Goal: Information Seeking & Learning: Learn about a topic

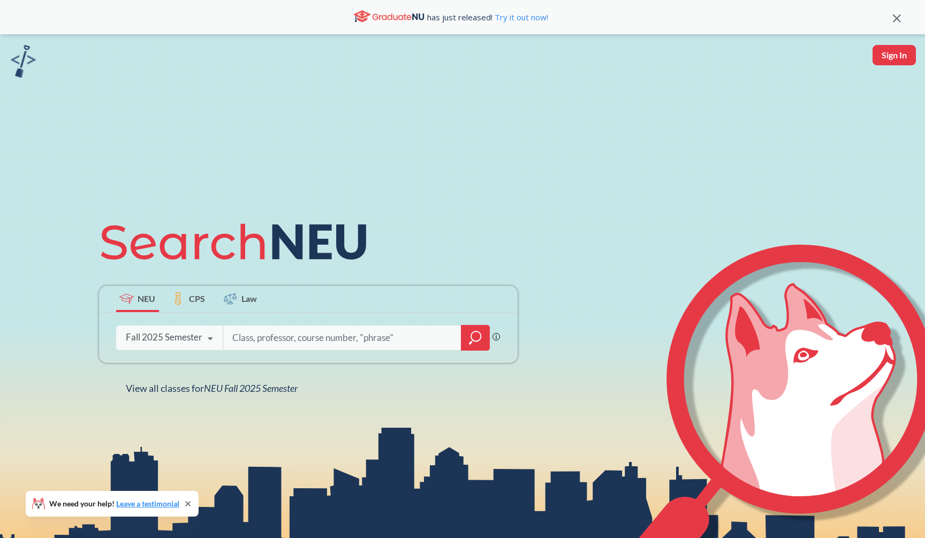
click at [460, 333] on div at bounding box center [357, 337] width 268 height 25
click at [444, 337] on input "search" at bounding box center [342, 337] width 223 height 22
type input "math"
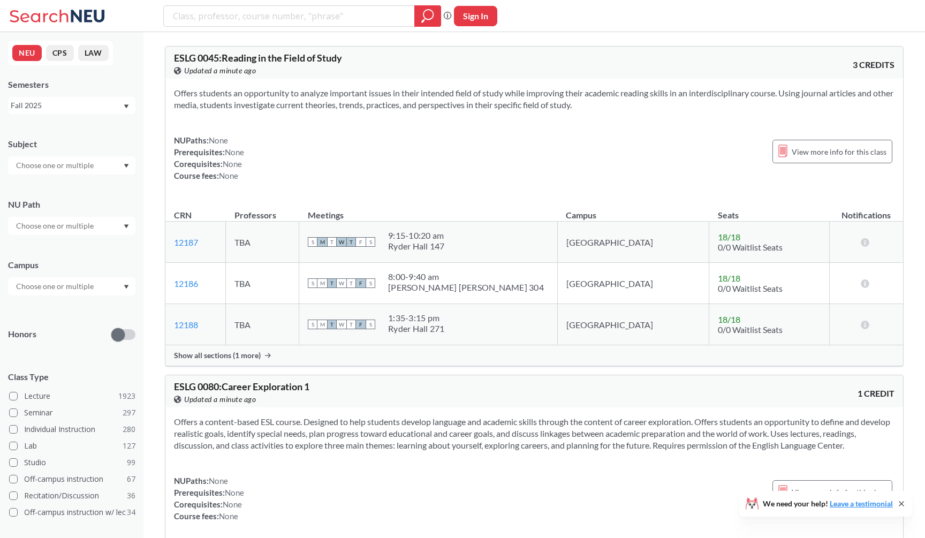
click at [121, 150] on div "Subject" at bounding box center [71, 150] width 127 height 47
click at [115, 162] on div at bounding box center [71, 165] width 127 height 18
click at [107, 196] on p "Computer Science" at bounding box center [74, 195] width 121 height 11
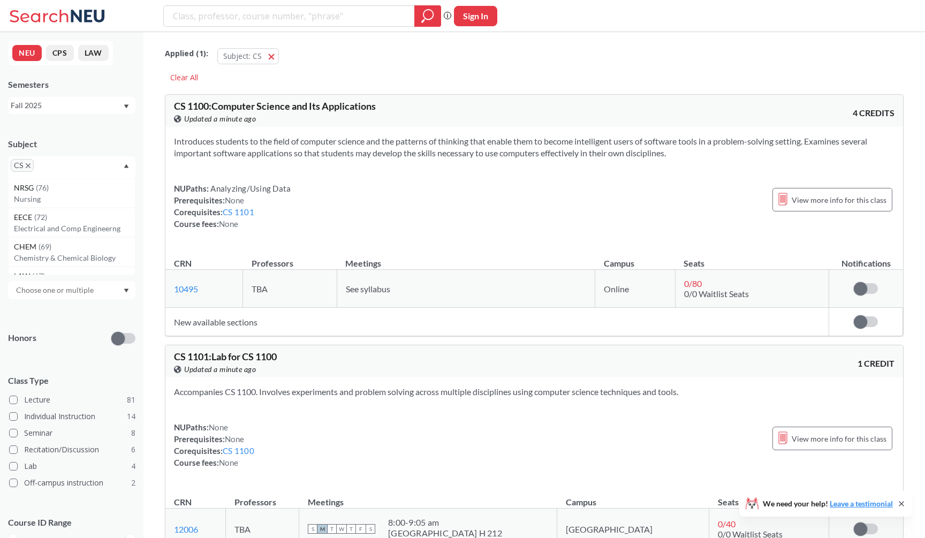
click at [289, 149] on section "Introduces students to the field of computer science and the patterns of thinki…" at bounding box center [534, 147] width 720 height 24
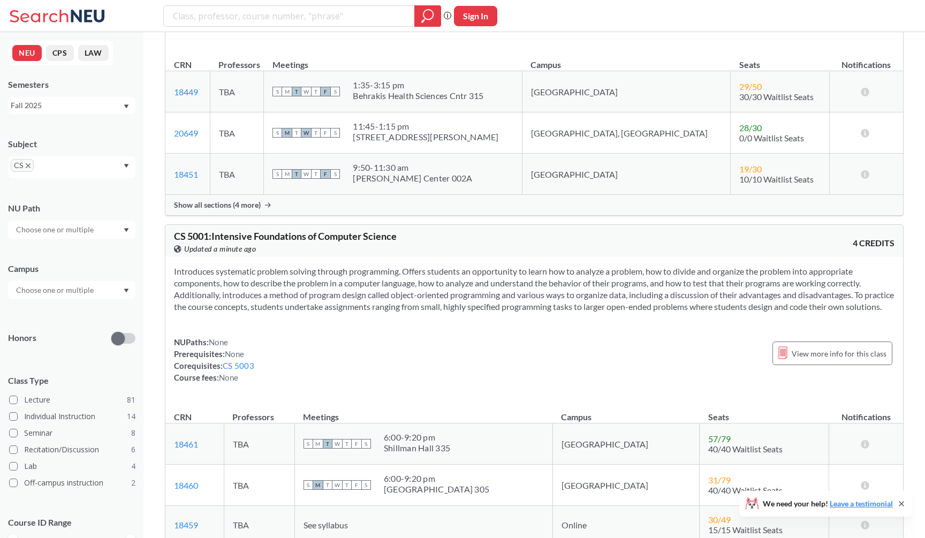
scroll to position [10852, 1]
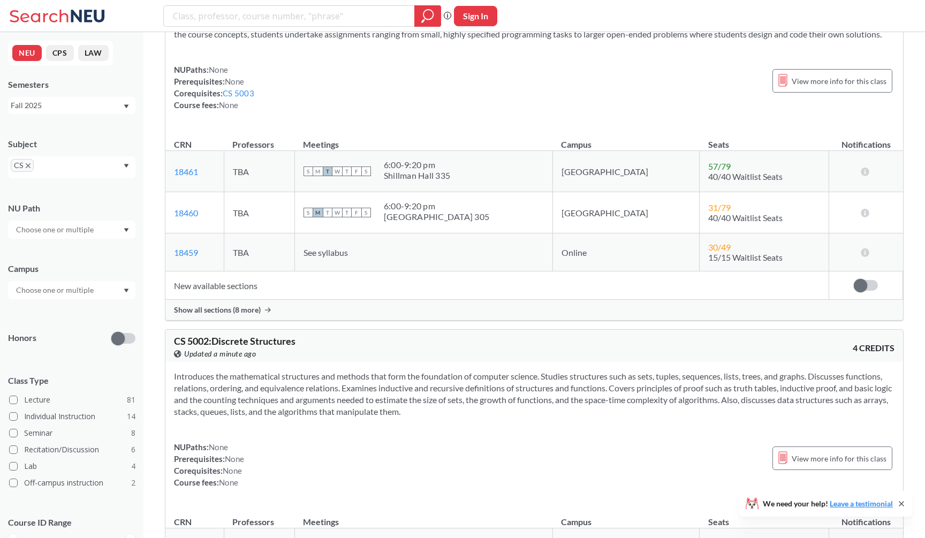
click at [27, 166] on icon "X to remove pill" at bounding box center [28, 165] width 5 height 5
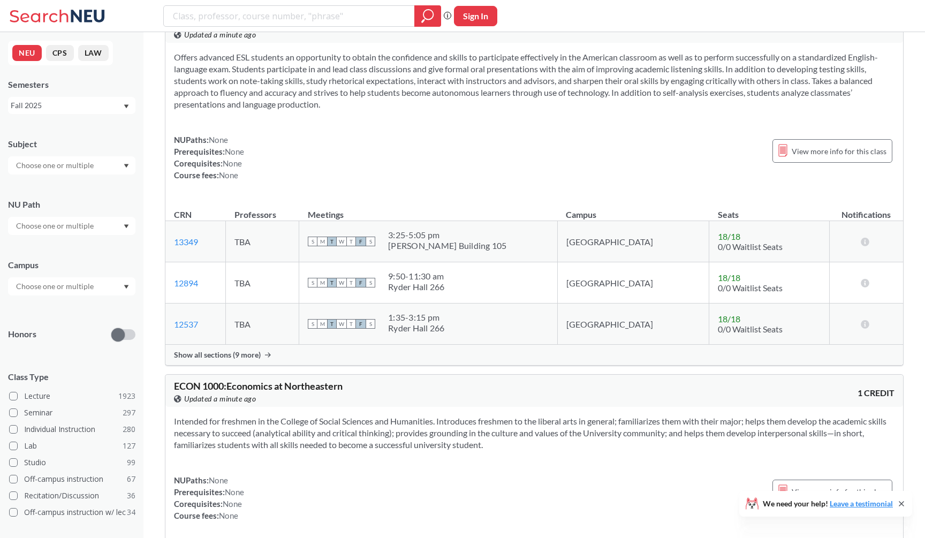
click at [39, 165] on input "text" at bounding box center [56, 165] width 90 height 13
click at [54, 223] on p "Mathematics" at bounding box center [74, 223] width 121 height 11
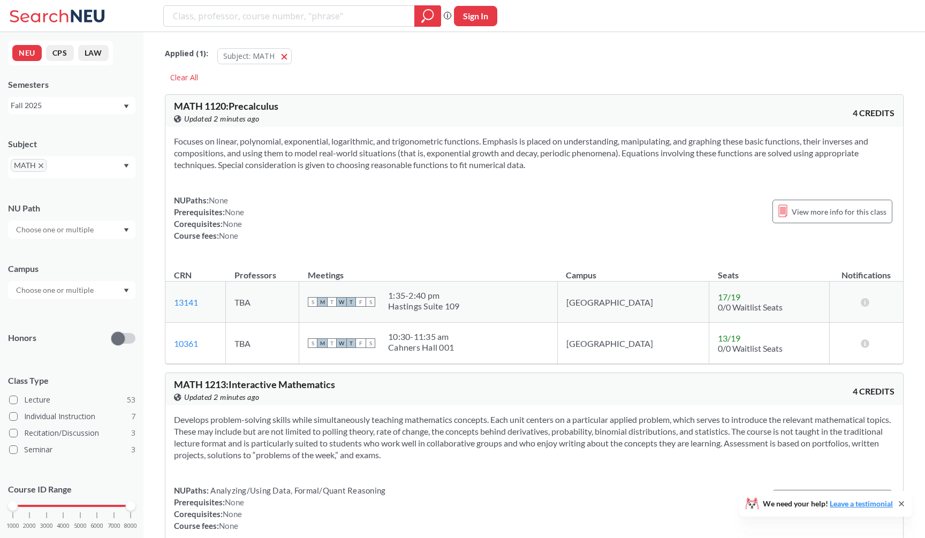
click at [293, 162] on section "Focuses on linear, polynomial, exponential, logarithmic, and trigonometric func…" at bounding box center [534, 152] width 720 height 35
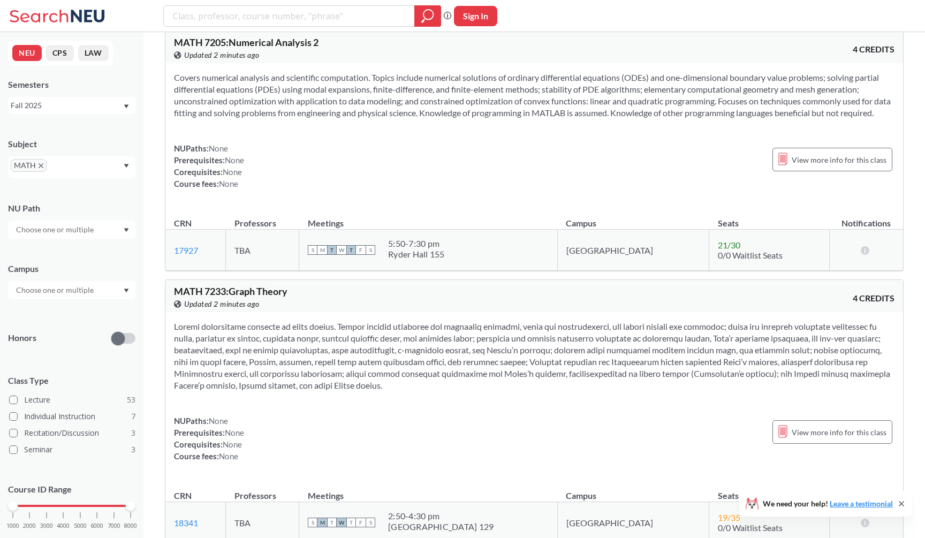
scroll to position [12939, 0]
